Goal: Ask a question

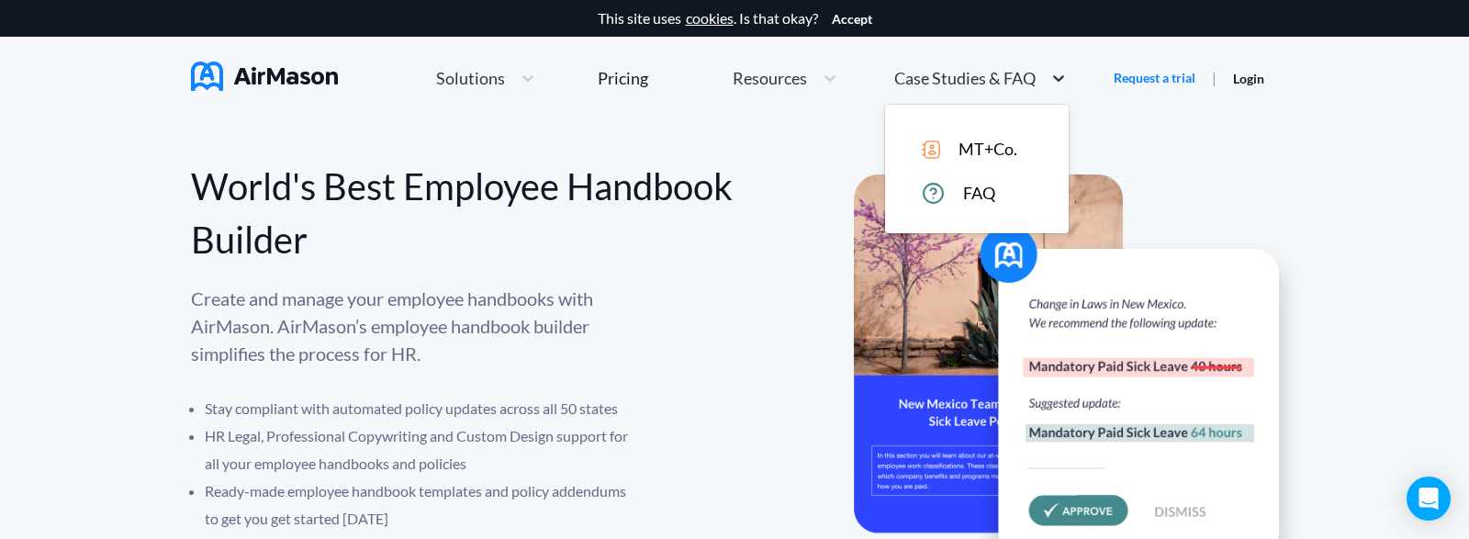
click at [1051, 74] on icon at bounding box center [1059, 78] width 18 height 18
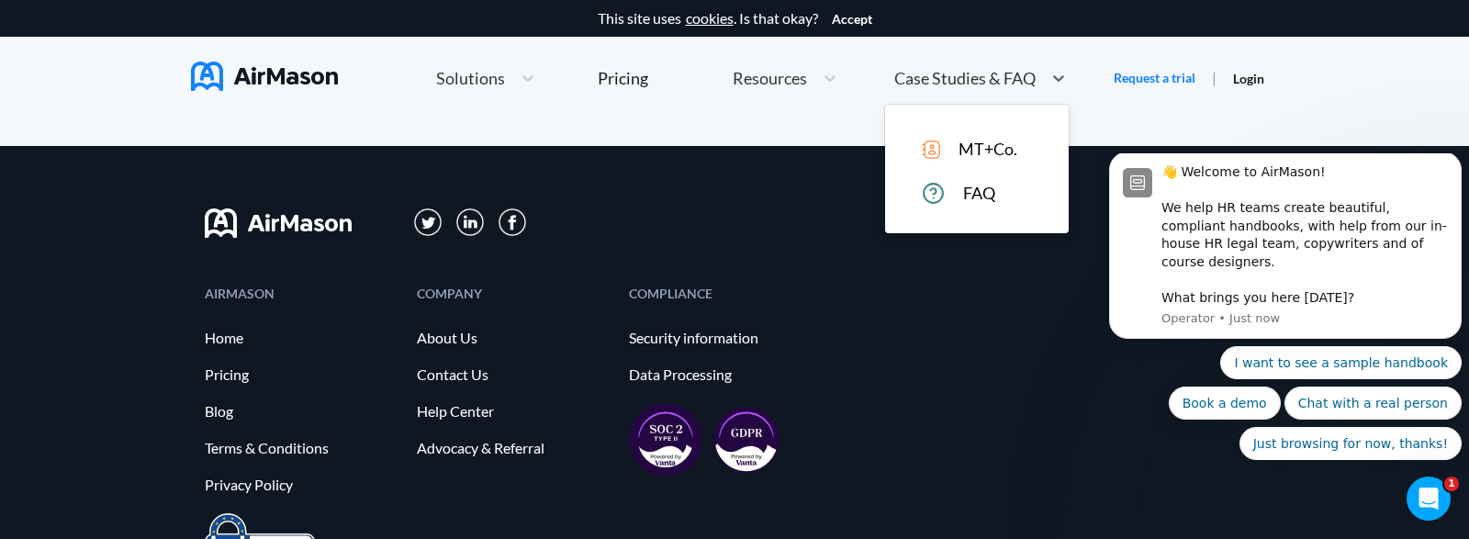
scroll to position [10170, 0]
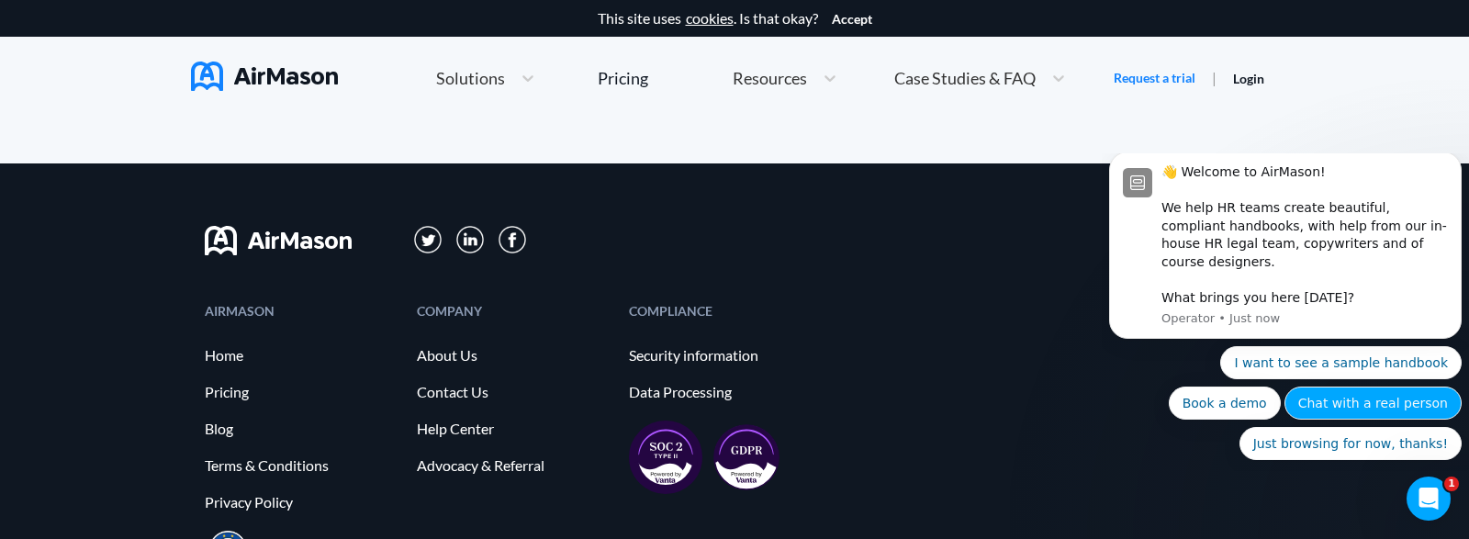
click at [1401, 404] on button "Chat with a real person" at bounding box center [1373, 403] width 177 height 33
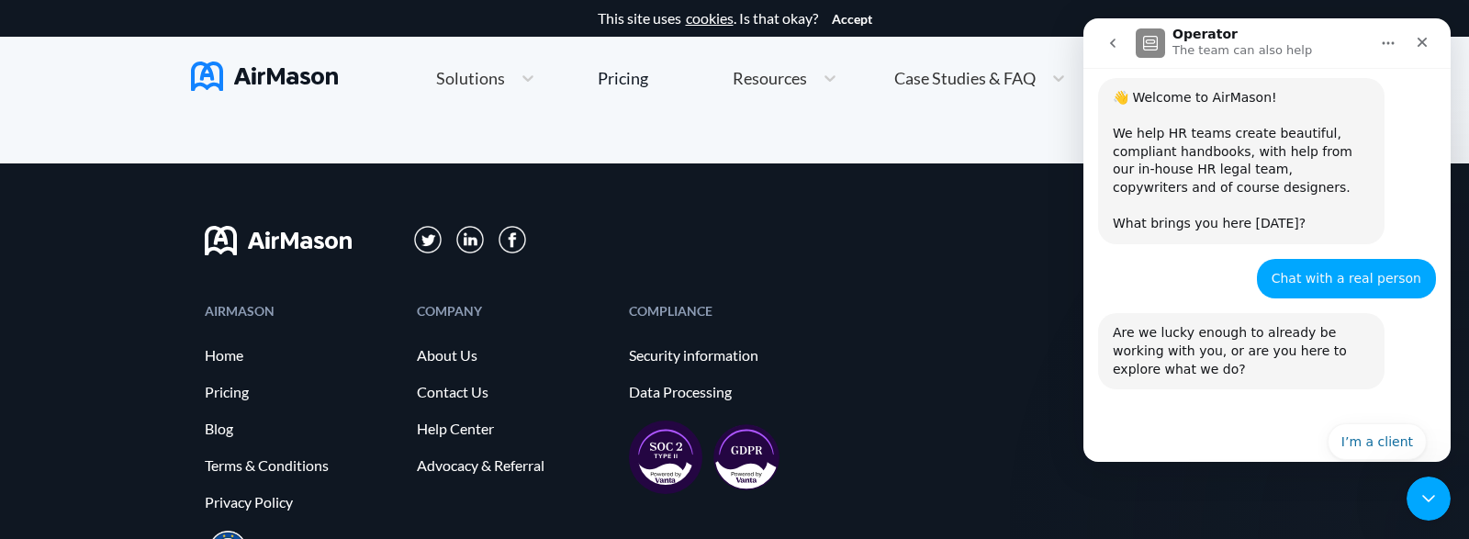
scroll to position [140, 0]
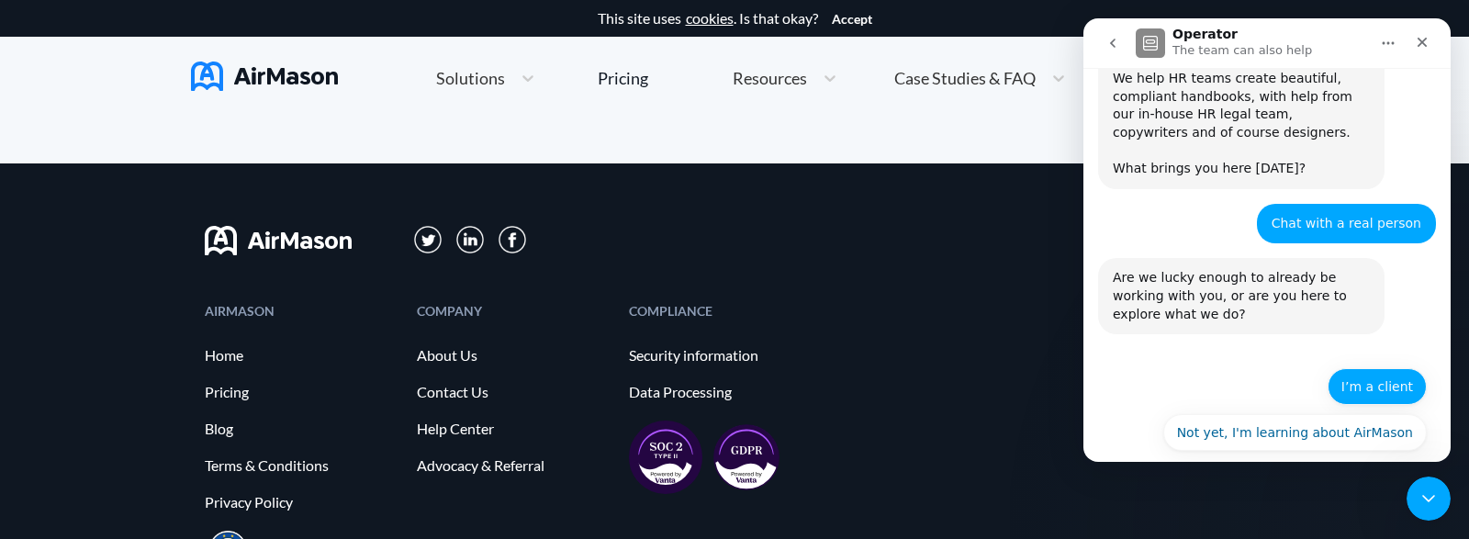
click at [1376, 369] on button "I’m a client" at bounding box center [1377, 386] width 99 height 37
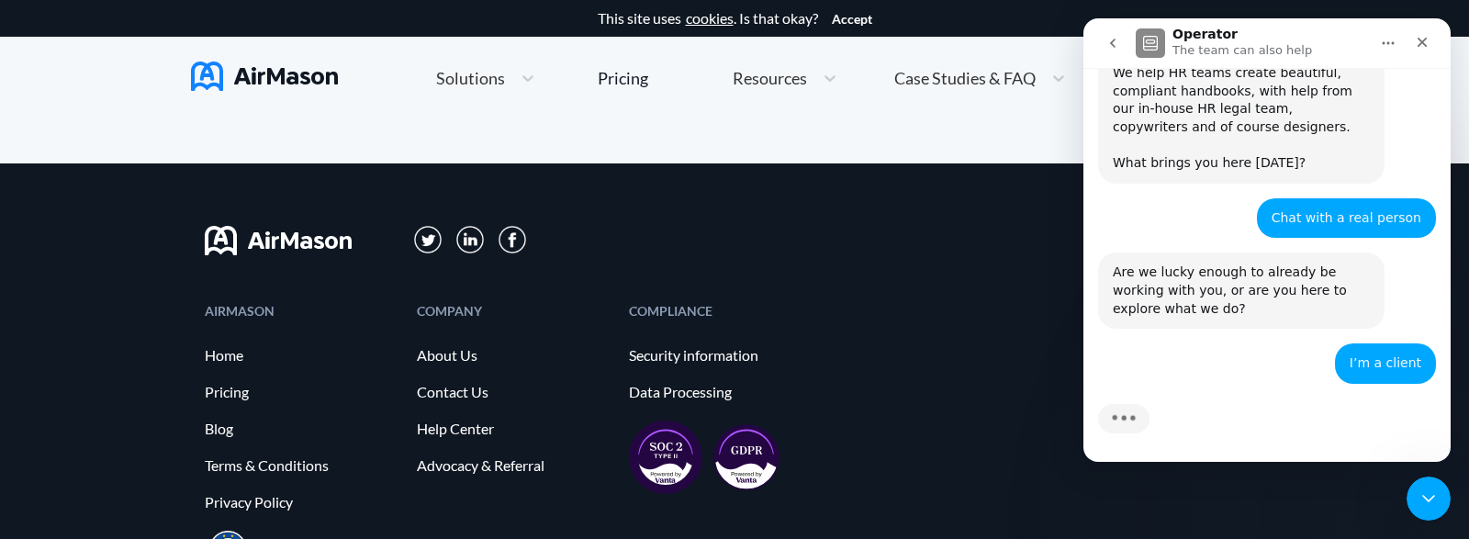
scroll to position [321, 0]
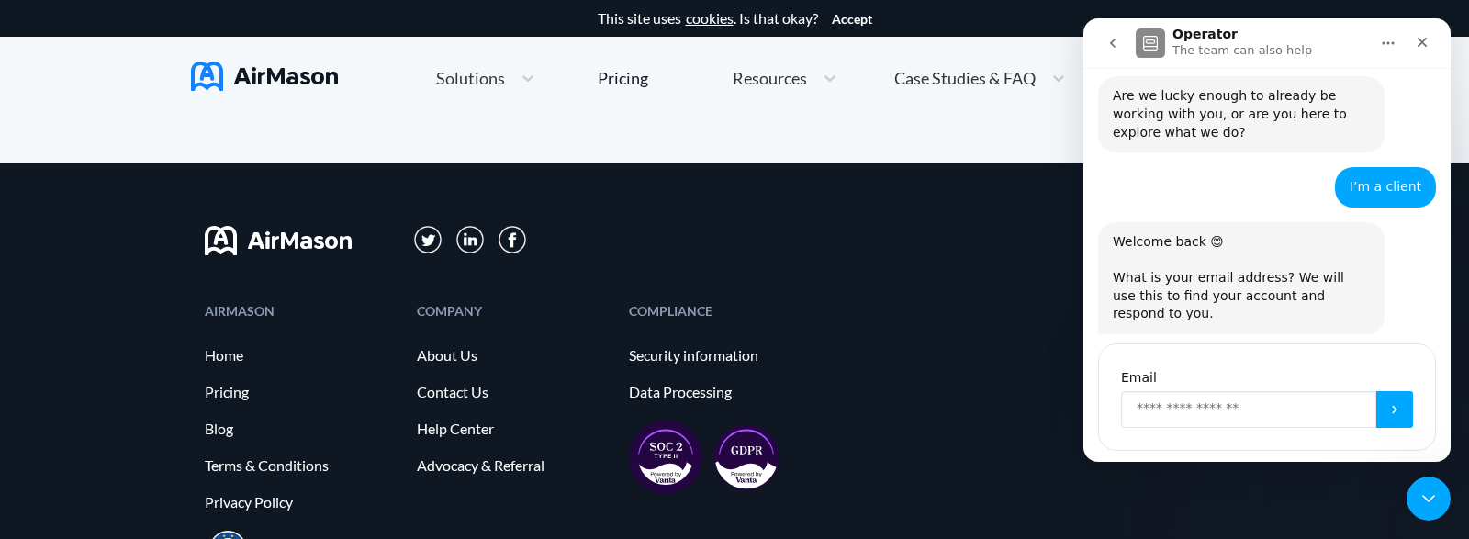
click at [1154, 391] on input "Enter your email" at bounding box center [1248, 409] width 255 height 37
type input "**********"
click at [1392, 405] on icon "Submit" at bounding box center [1394, 409] width 5 height 8
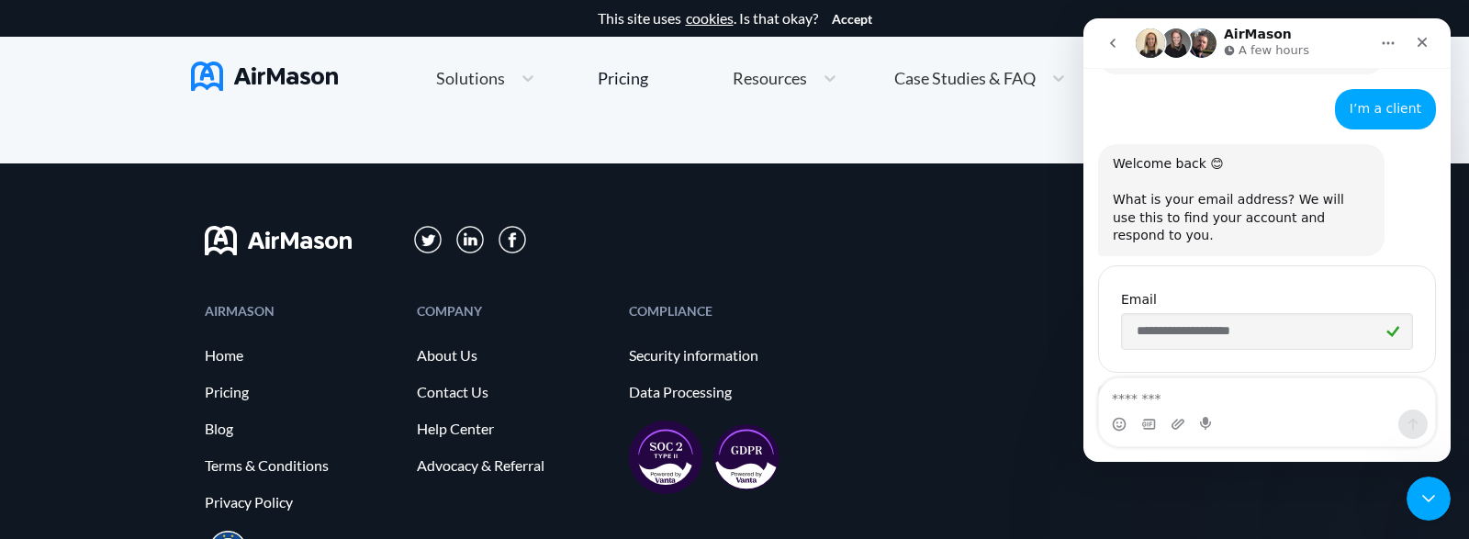
scroll to position [517, 0]
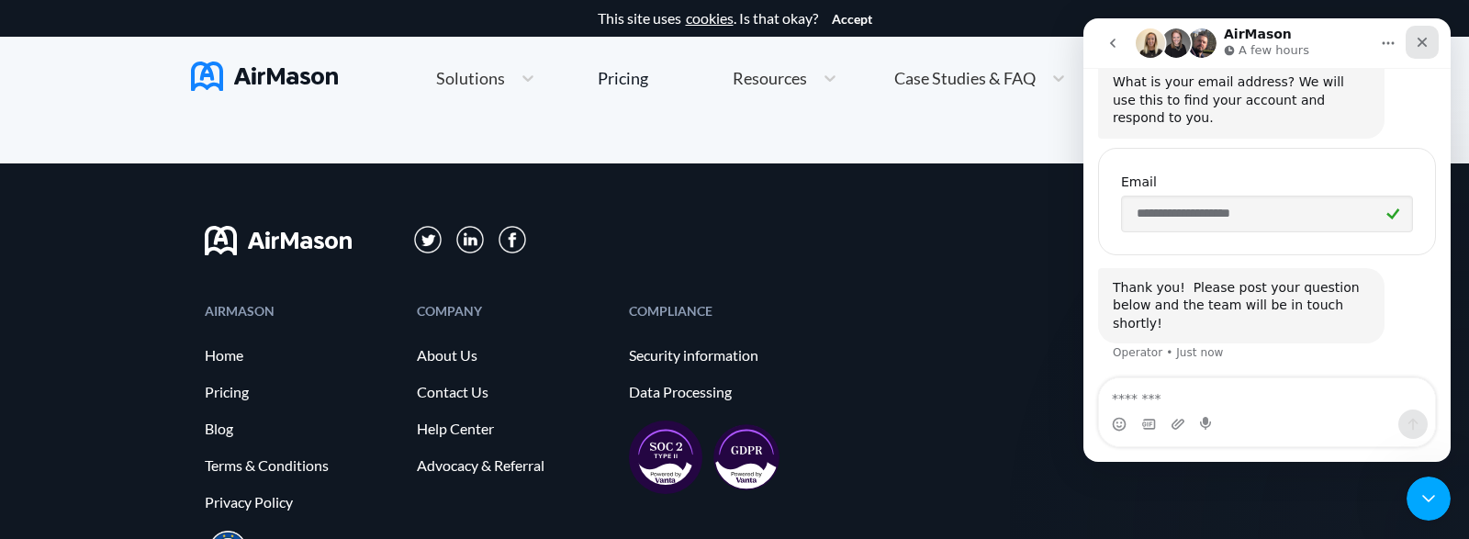
click at [1420, 48] on icon "Close" at bounding box center [1422, 42] width 15 height 15
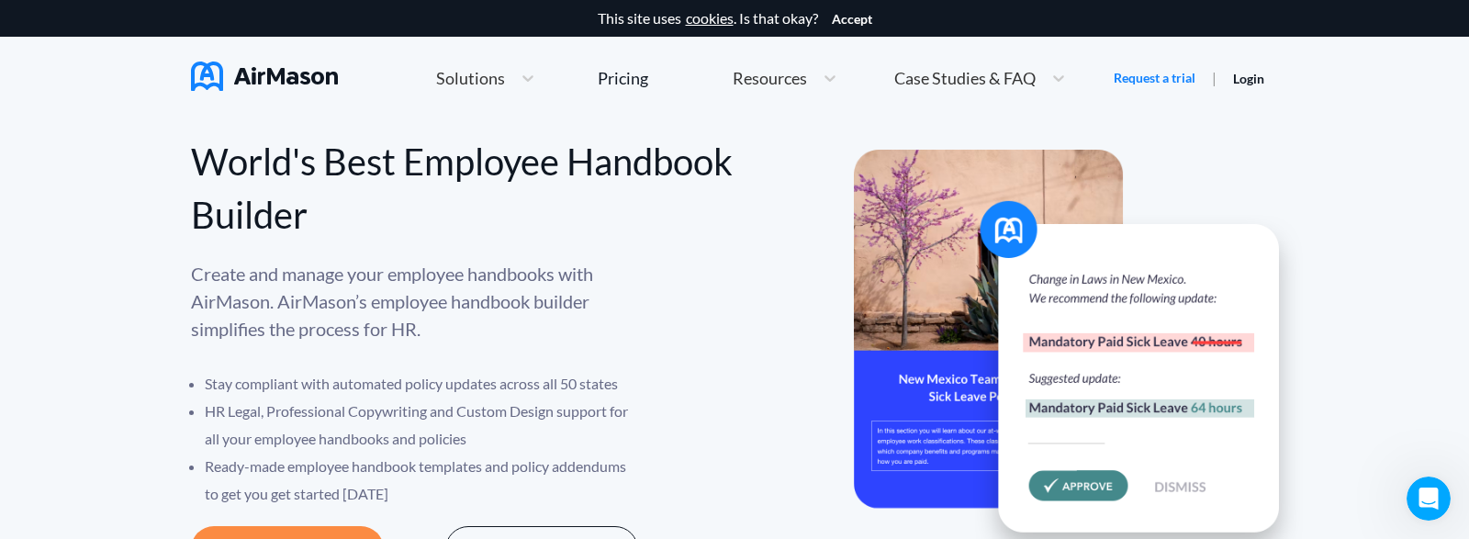
scroll to position [0, 0]
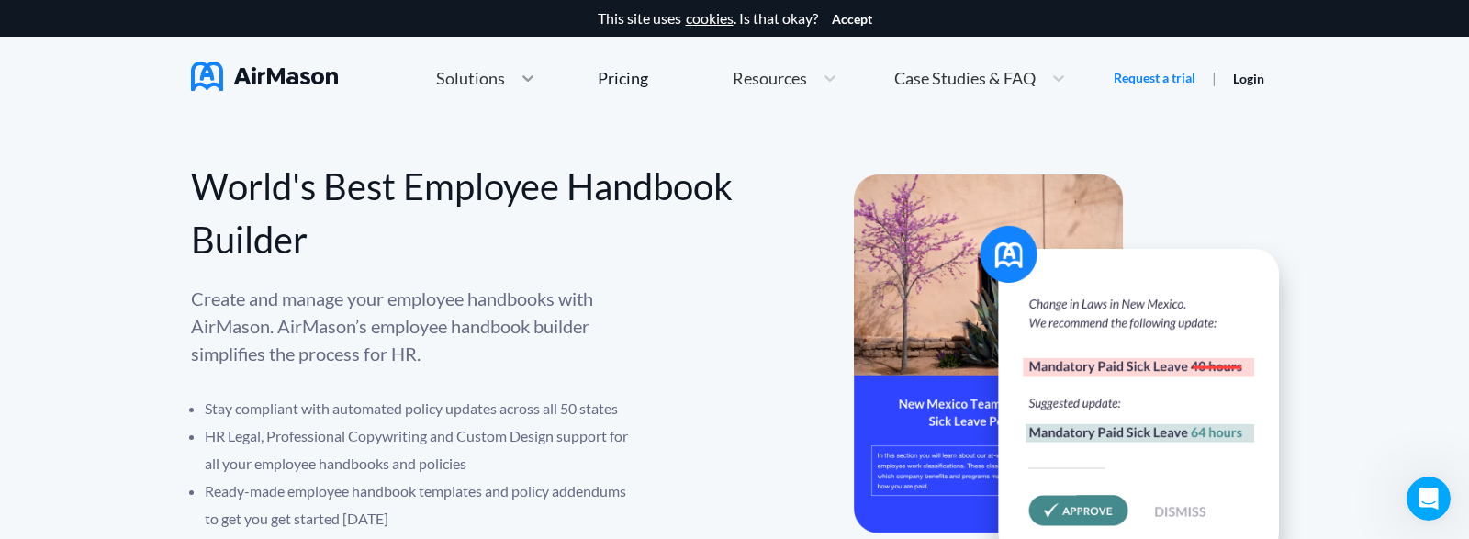
click at [519, 76] on icon at bounding box center [528, 78] width 18 height 18
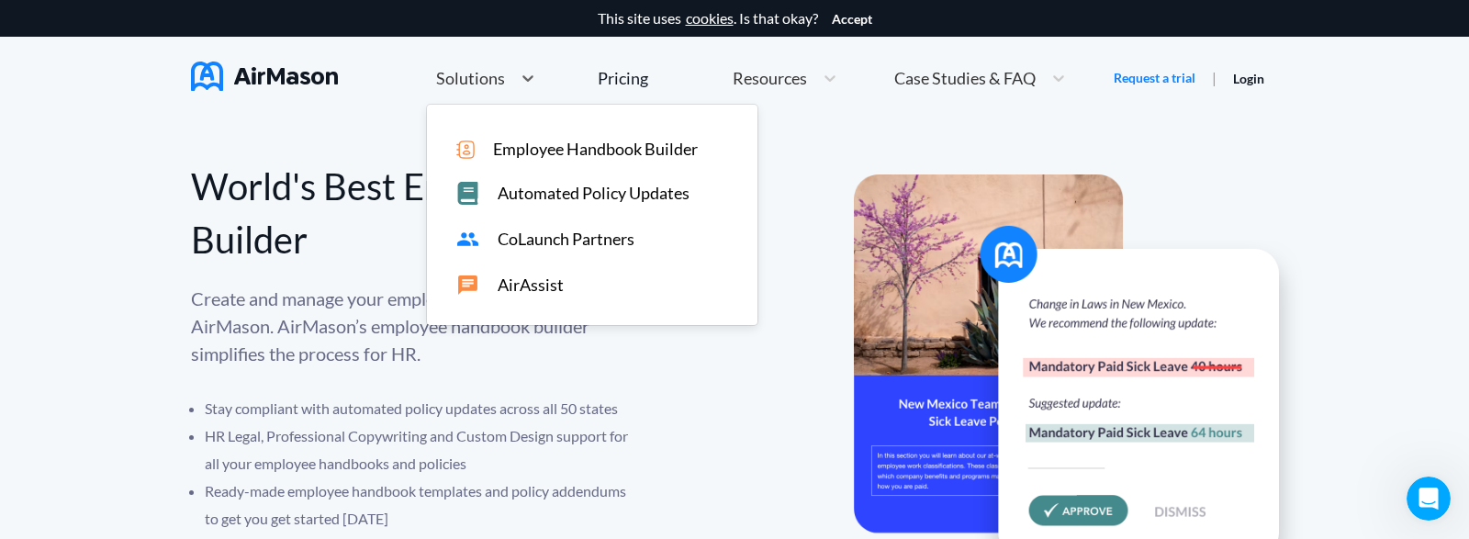
click at [526, 283] on span "AirAssist" at bounding box center [531, 284] width 66 height 19
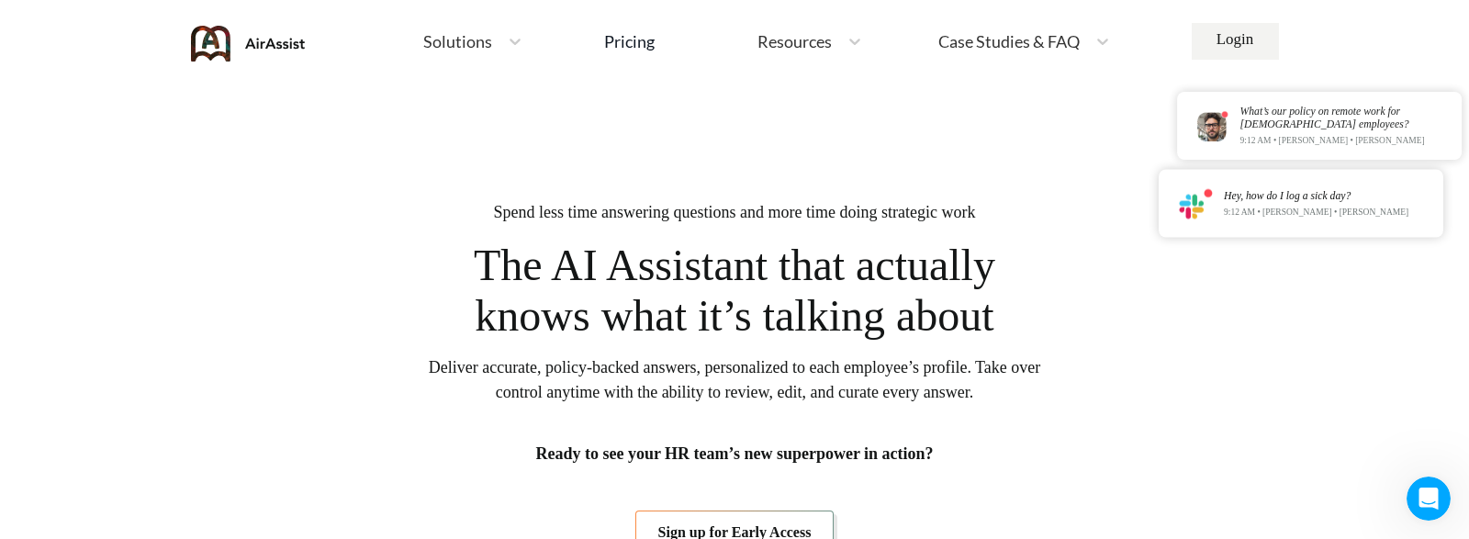
scroll to position [517, 0]
click at [510, 39] on icon at bounding box center [515, 42] width 11 height 6
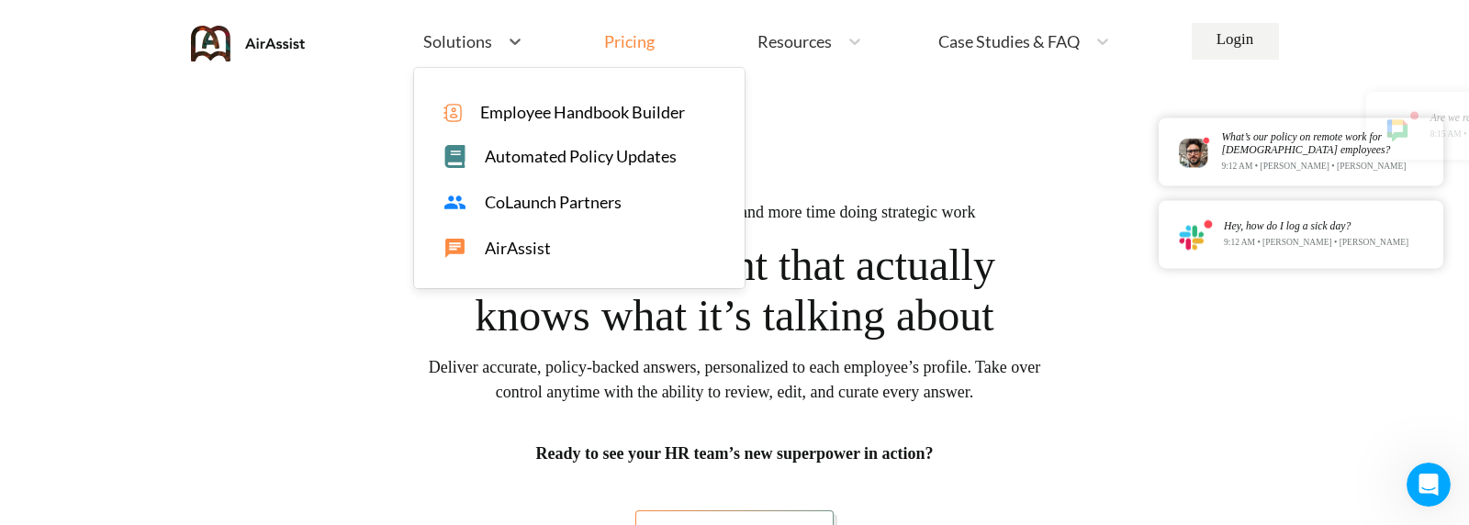
click at [637, 41] on div "Pricing" at bounding box center [629, 41] width 51 height 17
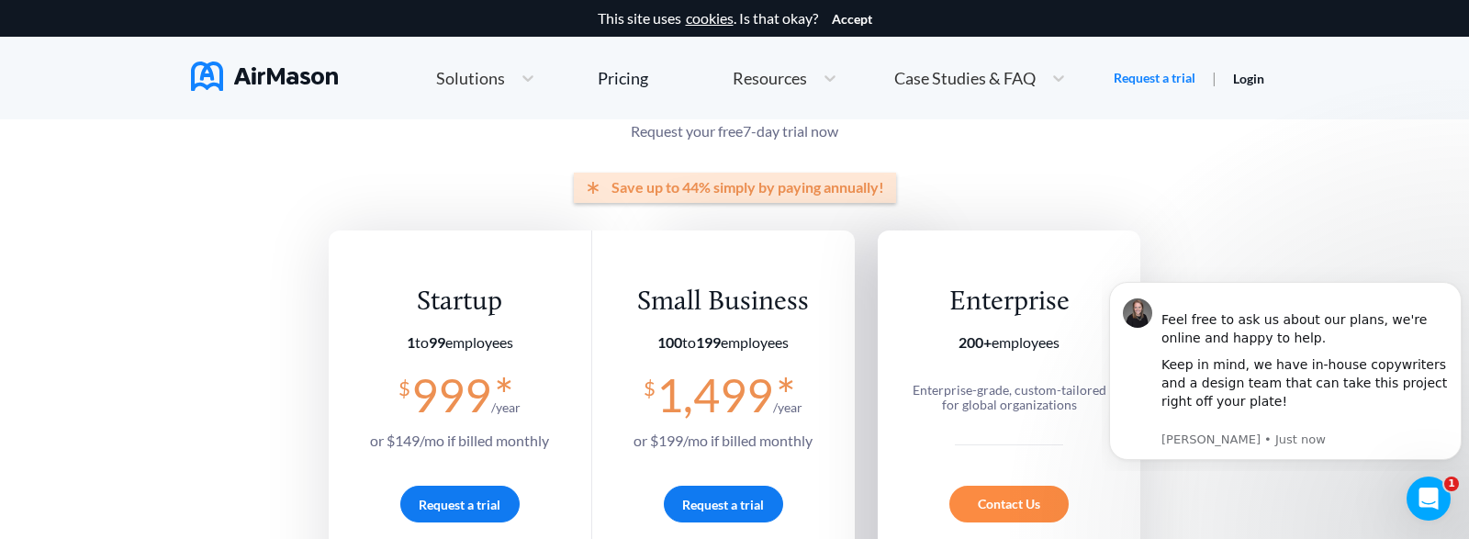
scroll to position [275, 0]
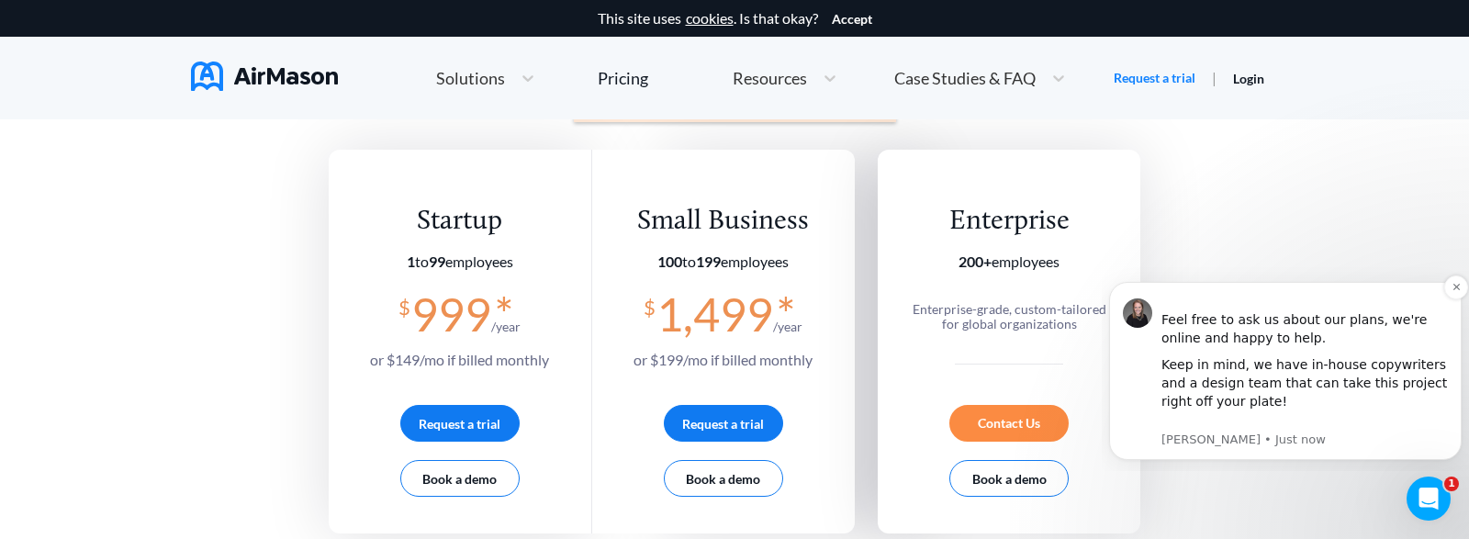
click at [1134, 314] on img "message notification from Holly, Just now. Feel free to ask us about our plans,…" at bounding box center [1137, 312] width 29 height 29
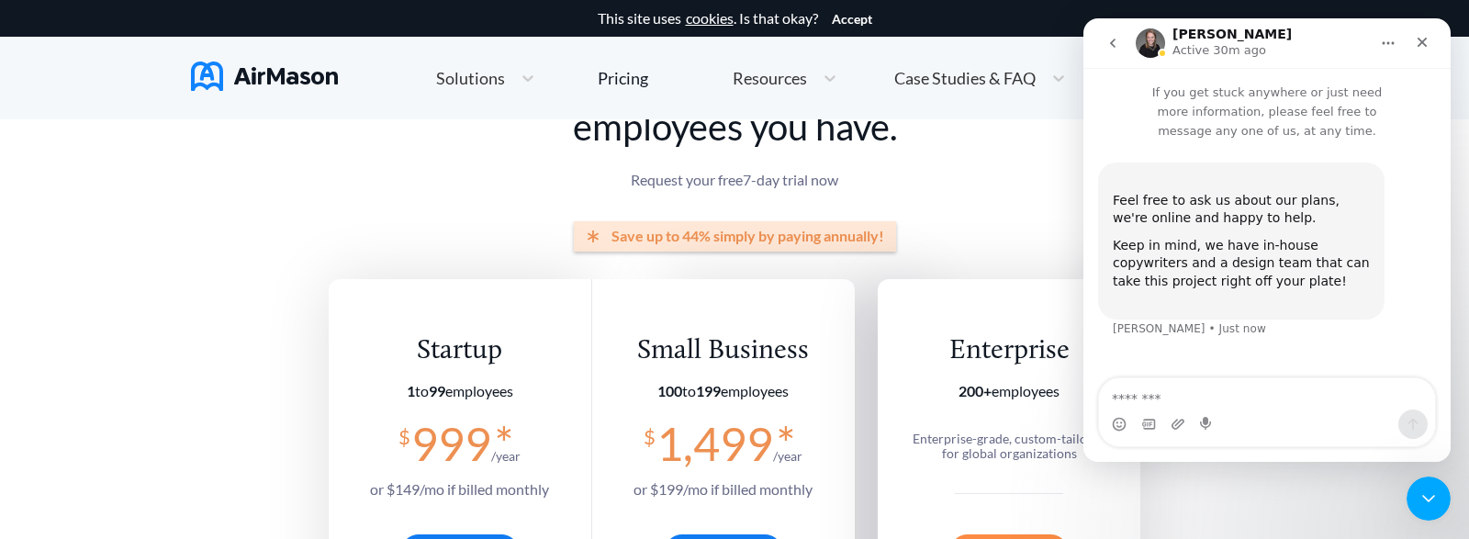
scroll to position [184, 0]
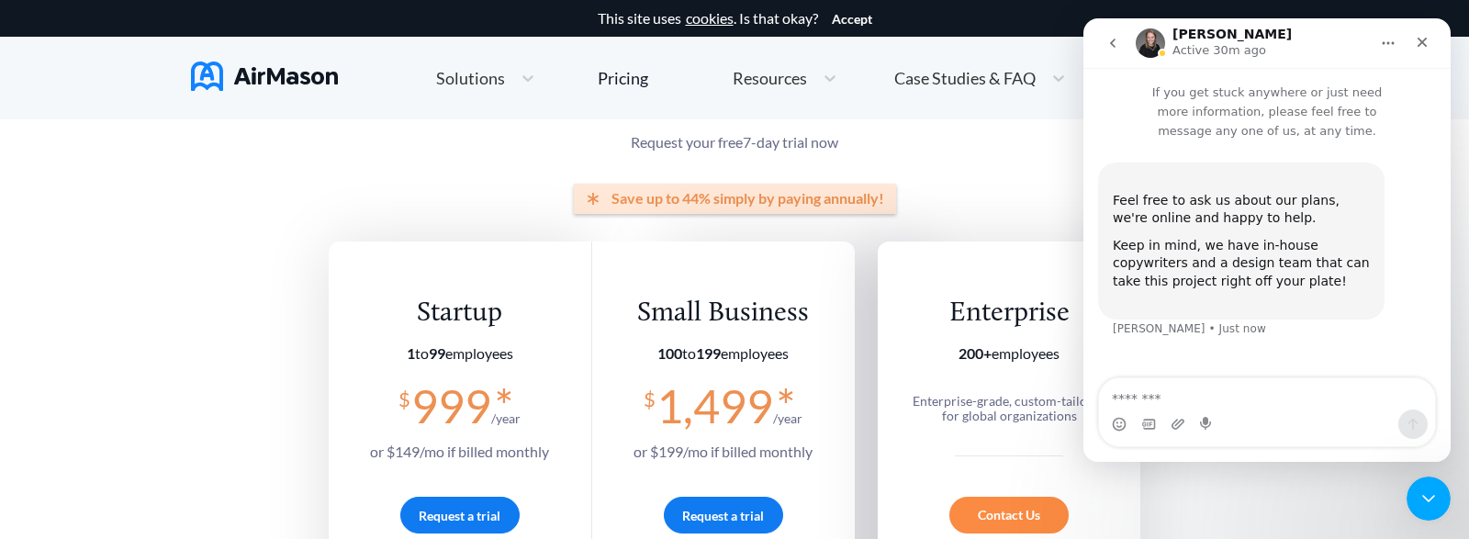
click at [1157, 394] on textarea "Message…" at bounding box center [1267, 393] width 336 height 31
click at [1153, 39] on img "Intercom messenger" at bounding box center [1150, 42] width 29 height 29
click at [1395, 48] on icon "Home" at bounding box center [1388, 43] width 15 height 15
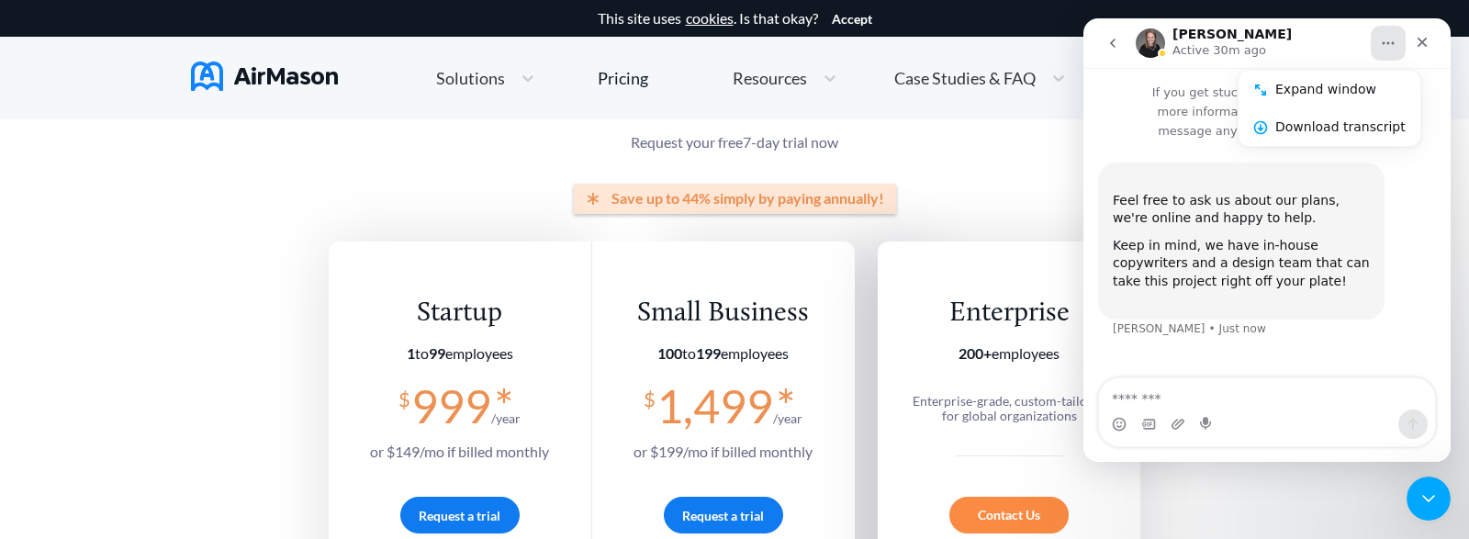
click at [1160, 48] on img "Intercom messenger" at bounding box center [1150, 42] width 29 height 29
click at [1147, 42] on img "Intercom messenger" at bounding box center [1150, 42] width 29 height 29
click at [1430, 43] on div "Close" at bounding box center [1422, 42] width 33 height 33
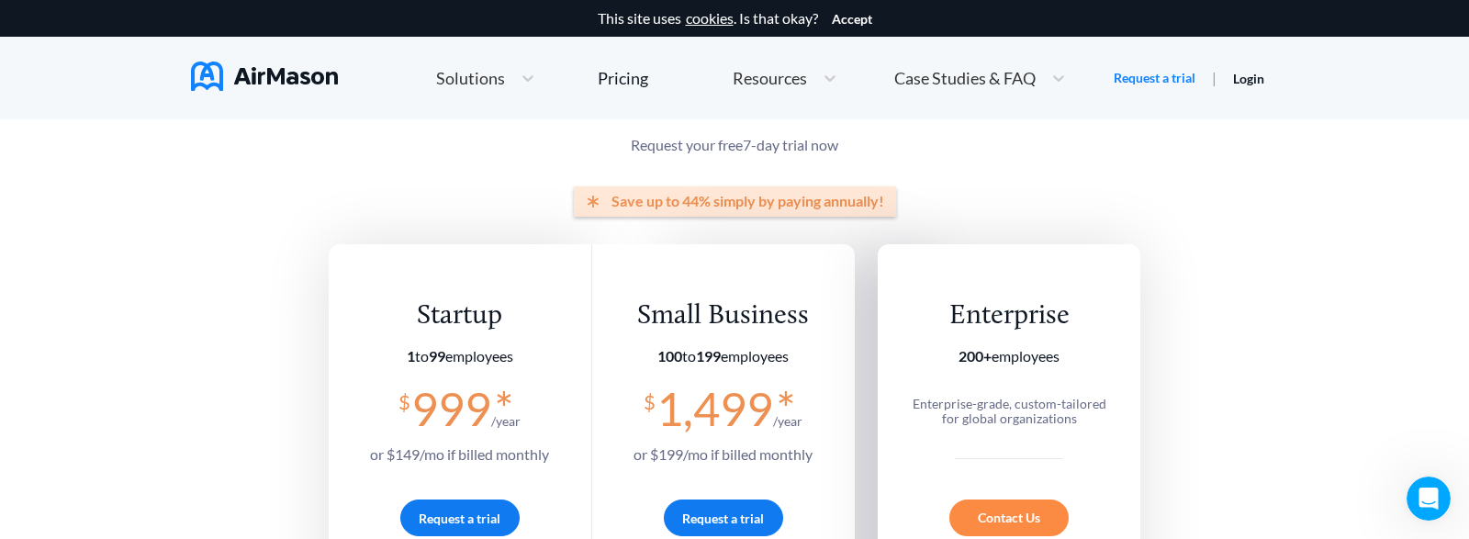
scroll to position [0, 0]
